Goal: Information Seeking & Learning: Learn about a topic

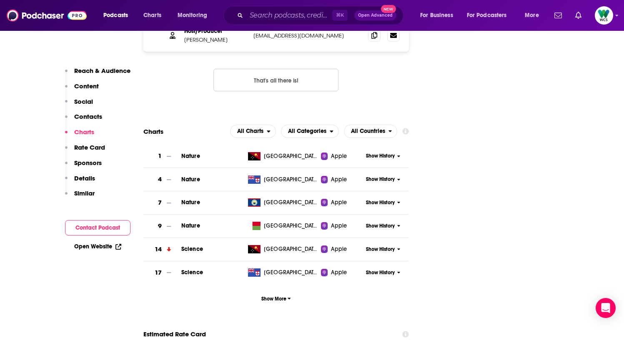
scroll to position [1014, 0]
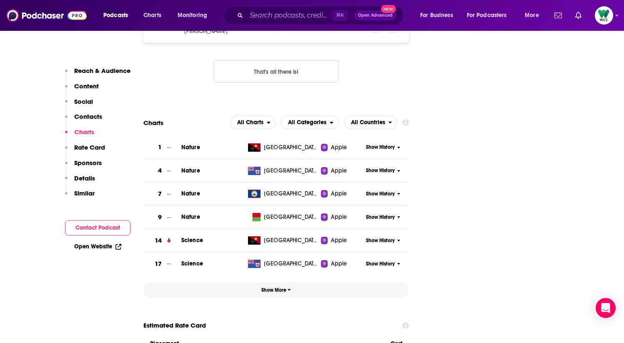
click at [265, 282] on button "Show More" at bounding box center [276, 289] width 266 height 15
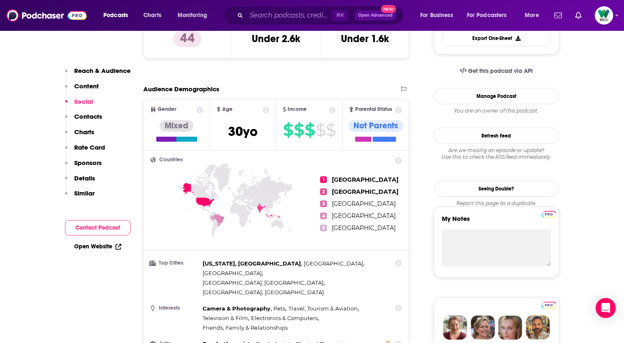
scroll to position [0, 0]
